Goal: Task Accomplishment & Management: Manage account settings

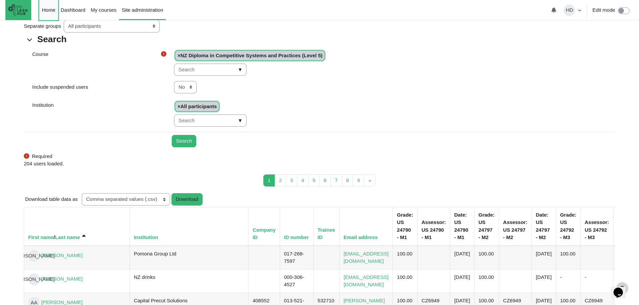
drag, startPoint x: 0, startPoint y: 0, endPoint x: 53, endPoint y: 13, distance: 55.0
click link "Home"
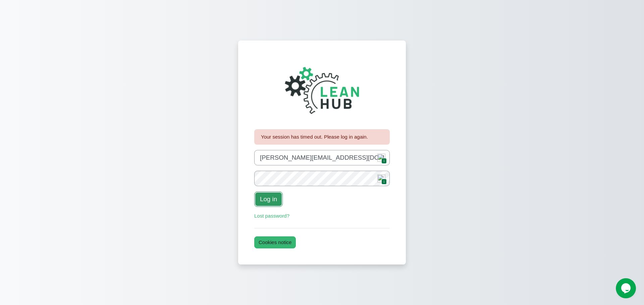
click at [273, 196] on button "Log in" at bounding box center [268, 199] width 28 height 15
click at [381, 160] on span "1" at bounding box center [383, 161] width 5 height 6
click at [267, 203] on button "Log in" at bounding box center [268, 199] width 28 height 15
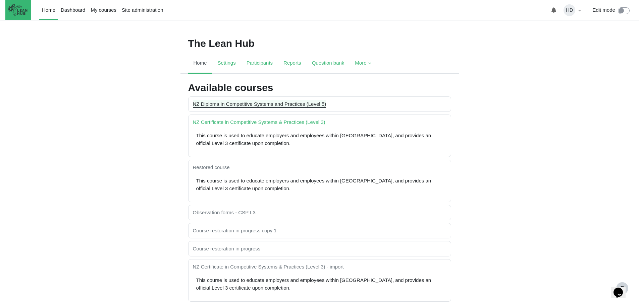
click at [263, 105] on link "NZ Diploma in Competitive Systems and Practices (Level 5)" at bounding box center [259, 104] width 133 height 6
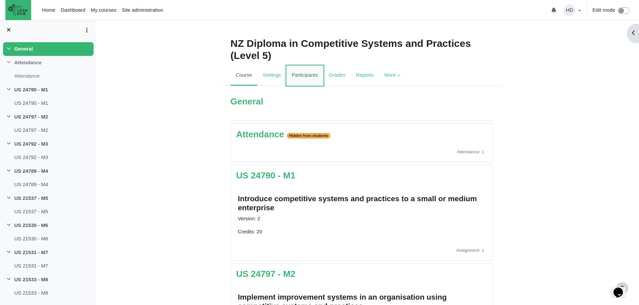
click at [298, 74] on link "Participants" at bounding box center [304, 76] width 37 height 20
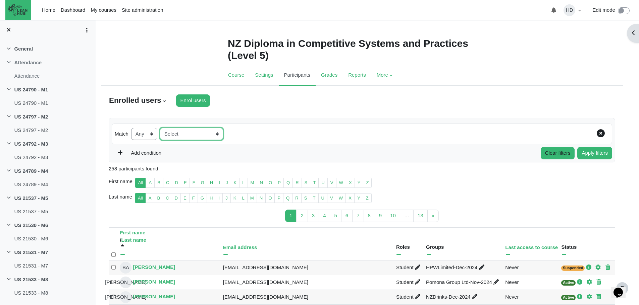
click at [219, 133] on select "Select Keyword Status Roles Enrolment methods Groups Inactive for more than" at bounding box center [191, 134] width 63 height 12
select select "groups"
click at [288, 135] on span "▼" at bounding box center [292, 134] width 8 height 10
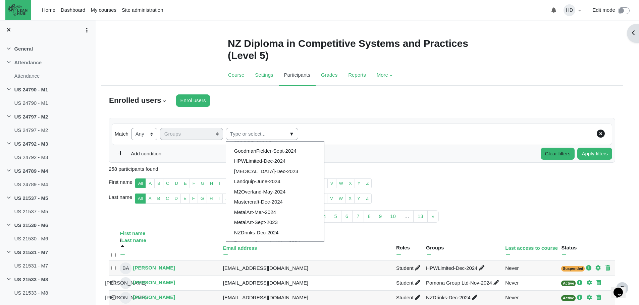
click at [248, 211] on li "MetalArt-Mar-2024" at bounding box center [275, 213] width 98 height 10
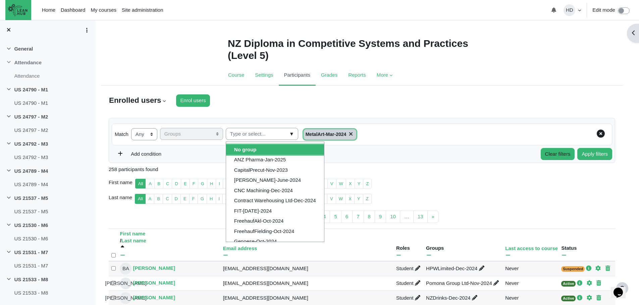
click at [288, 132] on span "▼" at bounding box center [292, 134] width 8 height 10
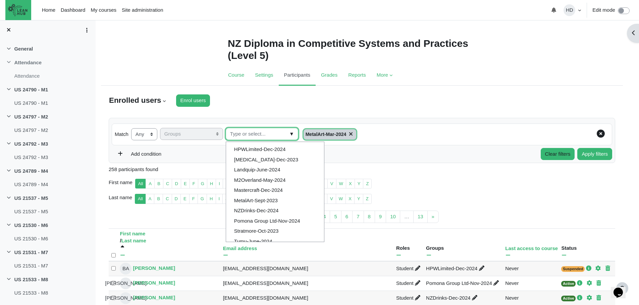
scroll to position [113, 0]
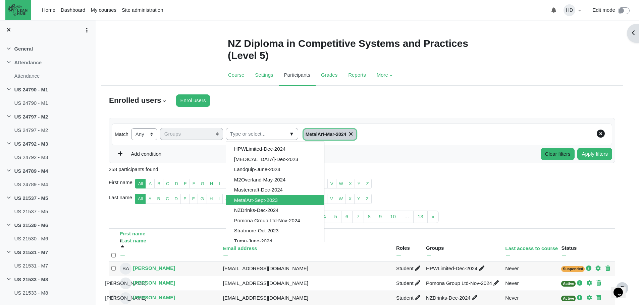
click at [265, 197] on li "MetalArt-Sept-2023" at bounding box center [275, 200] width 98 height 10
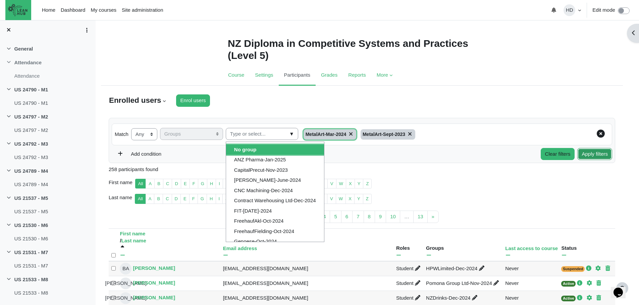
click at [587, 156] on button "Apply filters" at bounding box center [594, 154] width 35 height 12
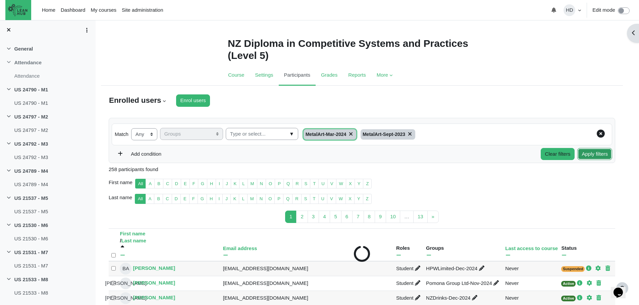
type input "Select all 30 users"
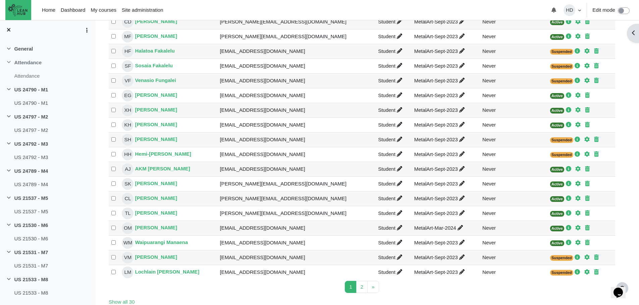
scroll to position [280, 0]
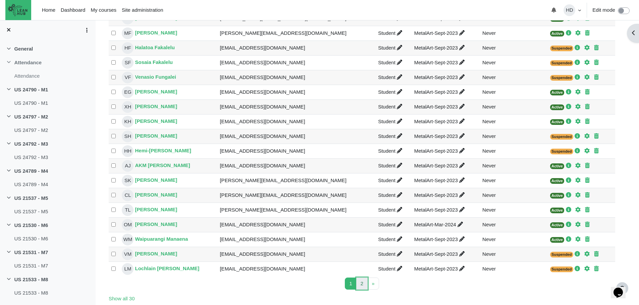
click at [360, 284] on link "2 Page 2" at bounding box center [361, 284] width 11 height 12
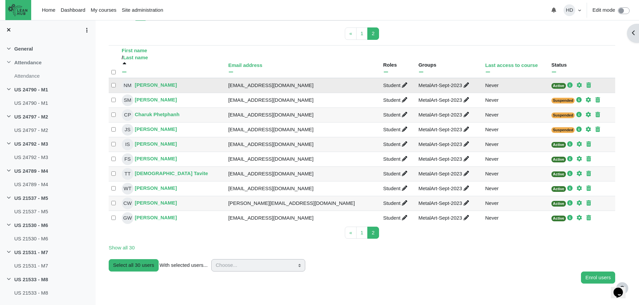
scroll to position [183, 0]
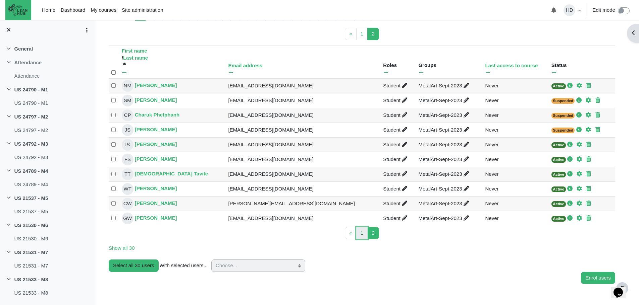
click at [358, 235] on link "1 Page 1" at bounding box center [361, 233] width 11 height 12
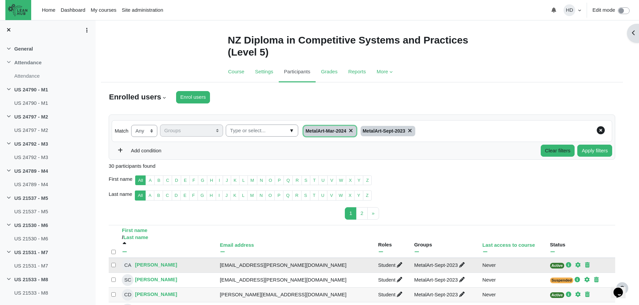
scroll to position [0, 0]
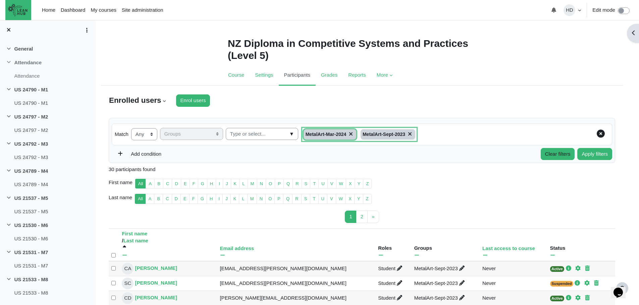
click at [406, 135] on icon "Content" at bounding box center [409, 133] width 8 height 5
click at [350, 135] on icon "Content" at bounding box center [350, 133] width 8 height 5
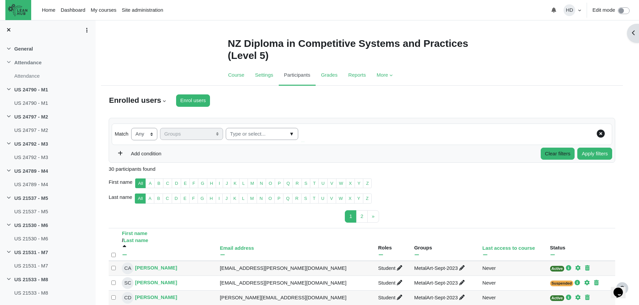
click at [288, 133] on span "▼" at bounding box center [292, 134] width 8 height 10
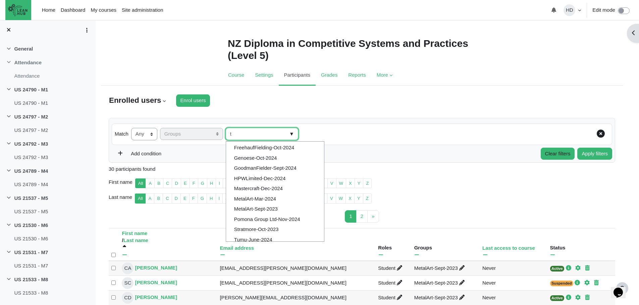
scroll to position [69, 0]
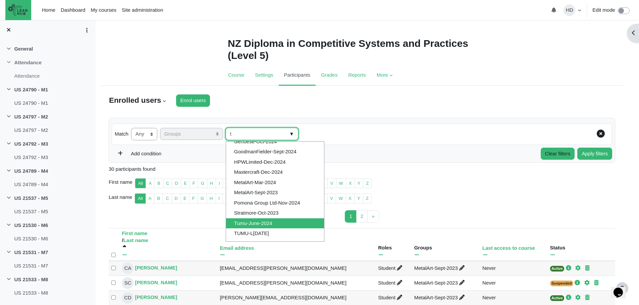
type input "t"
click at [266, 223] on li "Tumu-June-2024" at bounding box center [275, 224] width 98 height 10
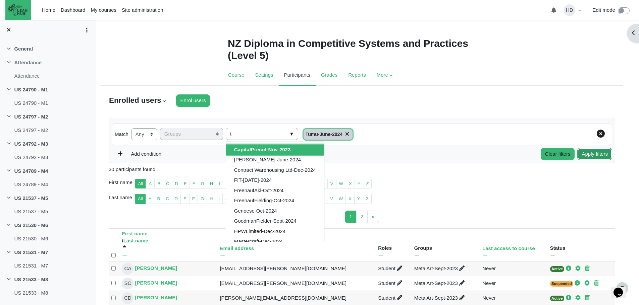
click at [596, 153] on button "Apply filters" at bounding box center [594, 154] width 35 height 12
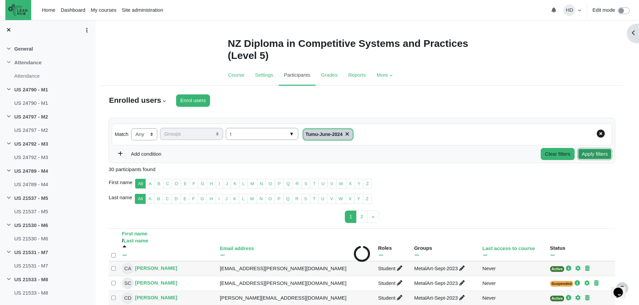
type input "Select all 27 users"
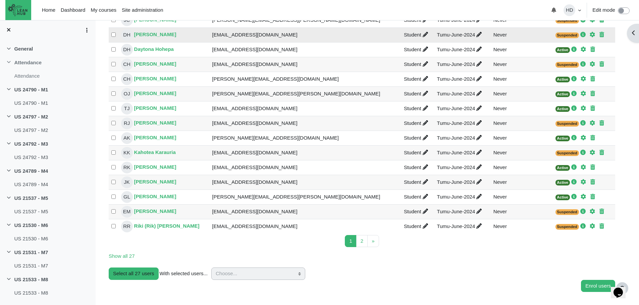
scroll to position [323, 0]
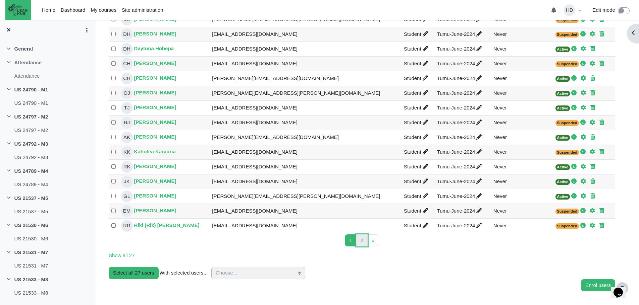
click at [363, 240] on span "2" at bounding box center [361, 241] width 3 height 6
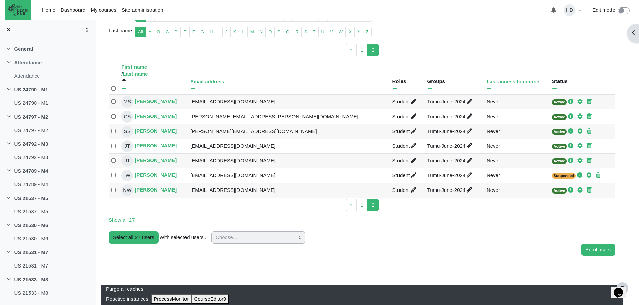
scroll to position [131, 0]
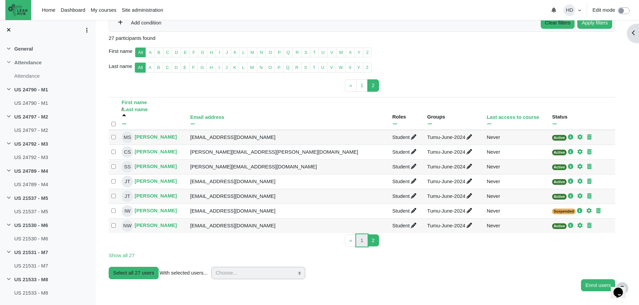
click at [361, 240] on span "1" at bounding box center [361, 241] width 3 height 6
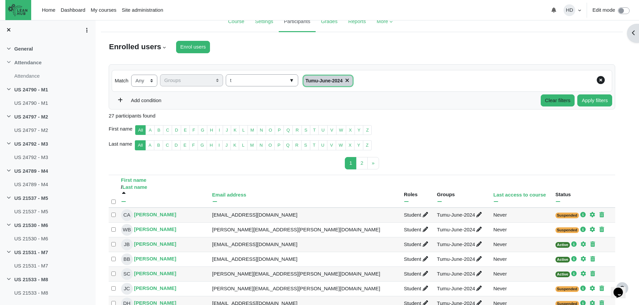
scroll to position [53, 0]
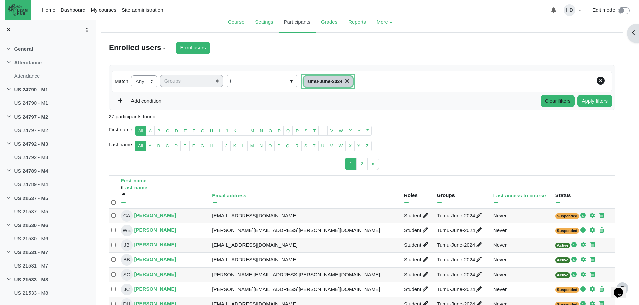
click at [343, 79] on icon "Content" at bounding box center [346, 80] width 8 height 5
click at [289, 79] on span "▼" at bounding box center [292, 81] width 8 height 10
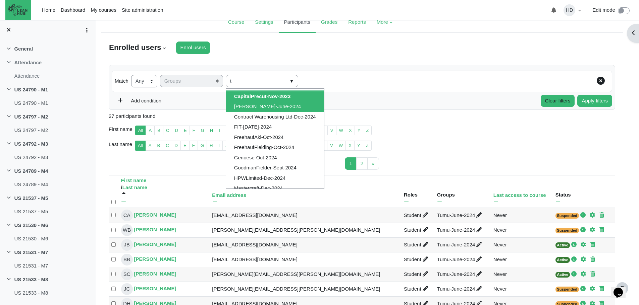
click at [256, 105] on li "[PERSON_NAME]-June-2024" at bounding box center [275, 107] width 98 height 10
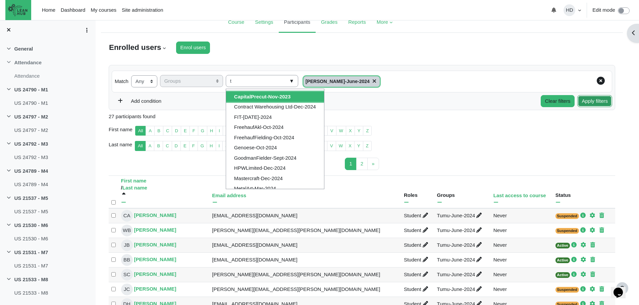
click at [590, 103] on button "Apply filters" at bounding box center [594, 101] width 35 height 12
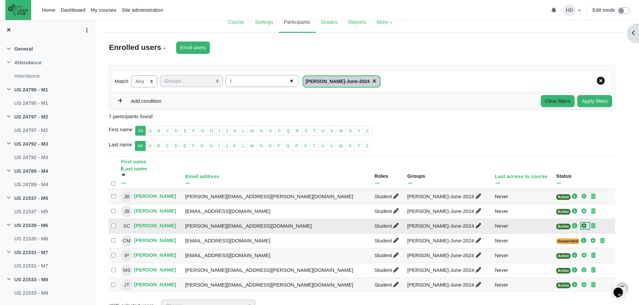
click at [581, 226] on icon "Edit enrolment" at bounding box center [583, 225] width 5 height 5
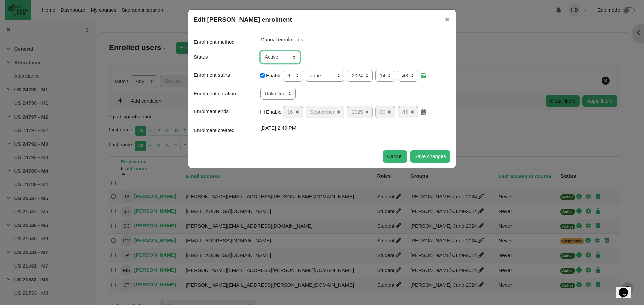
click at [293, 56] on select "Active Suspended" at bounding box center [280, 57] width 40 height 12
select select "1"
click at [260, 51] on select "Active Suspended" at bounding box center [280, 57] width 40 height 12
click at [424, 157] on button "Save changes" at bounding box center [430, 157] width 41 height 12
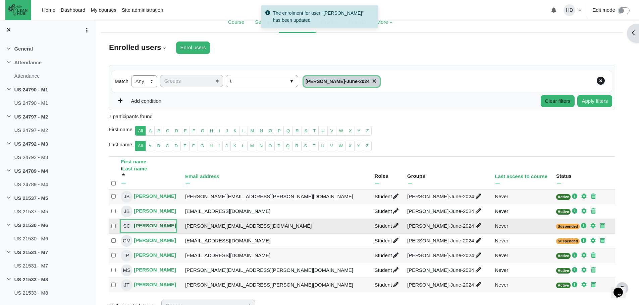
click at [153, 225] on link "SC Sam Cropper" at bounding box center [148, 227] width 55 height 12
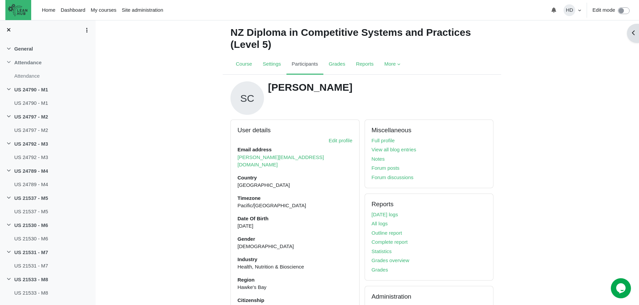
scroll to position [2, 0]
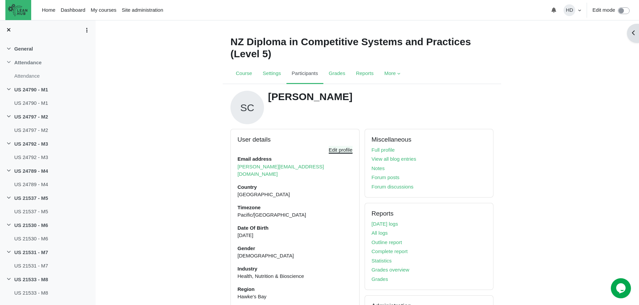
click at [335, 150] on link "Edit profile" at bounding box center [341, 150] width 24 height 6
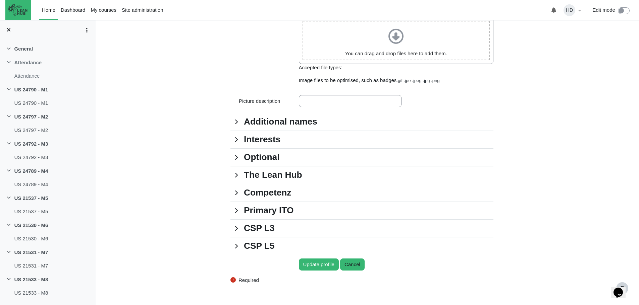
scroll to position [572, 0]
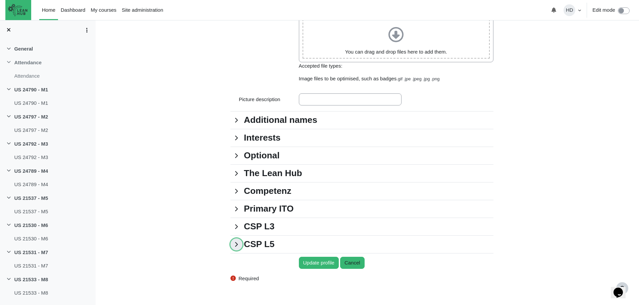
click at [242, 250] on link "CSP L5" at bounding box center [236, 245] width 12 height 12
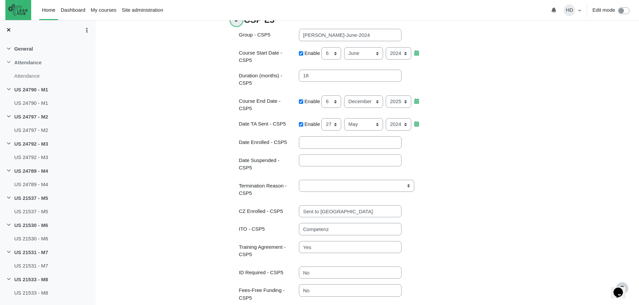
scroll to position [798, 0]
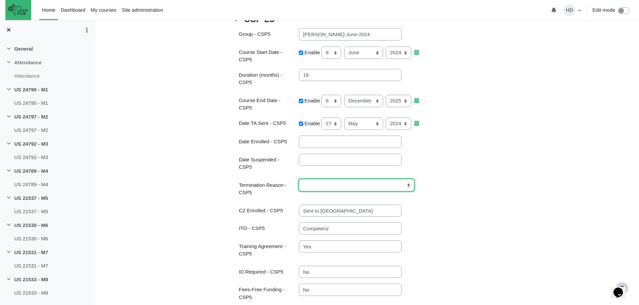
click at [370, 181] on select "Business closed Business downturn Change in career choice Changing from Industr…" at bounding box center [356, 185] width 115 height 12
select select "Stop training (still with employer)"
click at [299, 179] on select "Business closed Business downturn Change in career choice Changing from Industr…" at bounding box center [356, 185] width 115 height 12
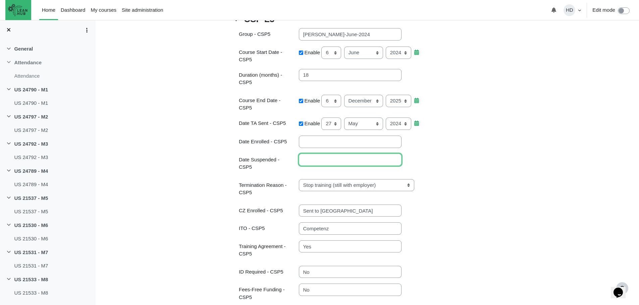
click at [344, 164] on input "Date Suspended - CSP5" at bounding box center [350, 160] width 103 height 12
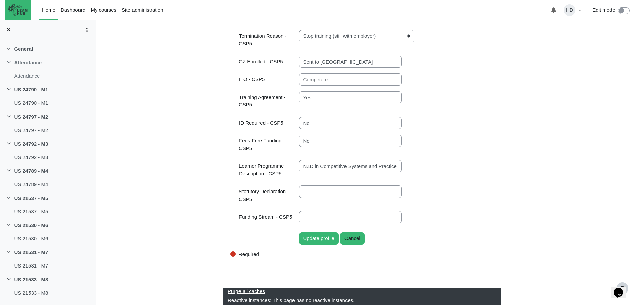
scroll to position [951, 0]
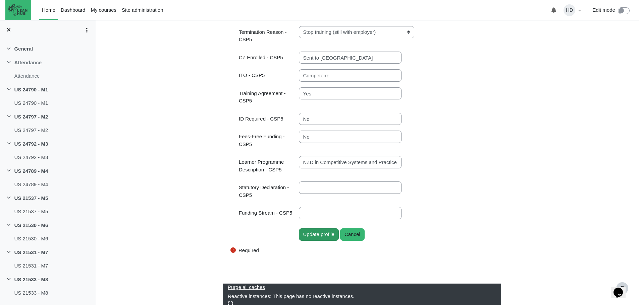
type input "12 Sept 25"
click at [315, 229] on input "Update profile" at bounding box center [319, 235] width 40 height 12
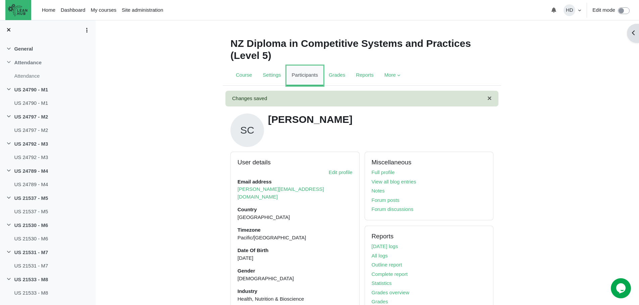
click at [300, 73] on link "Participants" at bounding box center [304, 76] width 37 height 20
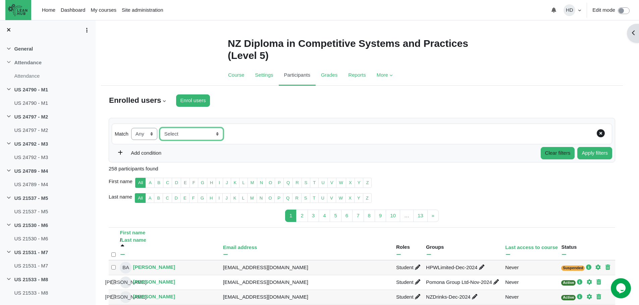
click at [218, 136] on select "Select Keyword Status Roles Enrolment methods Groups Inactive for more than" at bounding box center [191, 134] width 63 height 12
select select "groups"
click at [288, 132] on span "▼" at bounding box center [292, 134] width 8 height 10
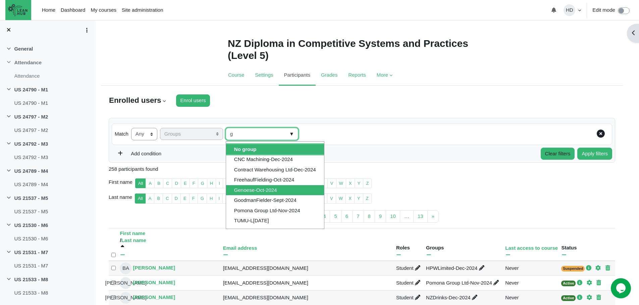
type input "g"
click at [251, 187] on li "Genoese-Oct-2024" at bounding box center [275, 190] width 98 height 10
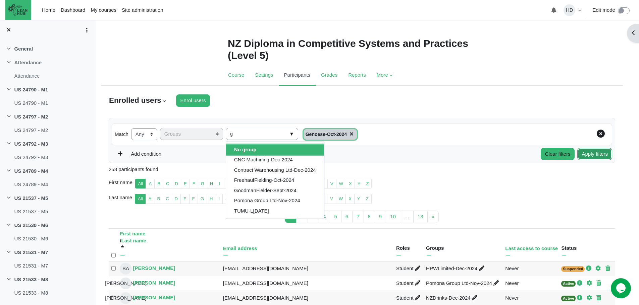
click at [588, 155] on button "Apply filters" at bounding box center [594, 154] width 35 height 12
